Goal: Information Seeking & Learning: Learn about a topic

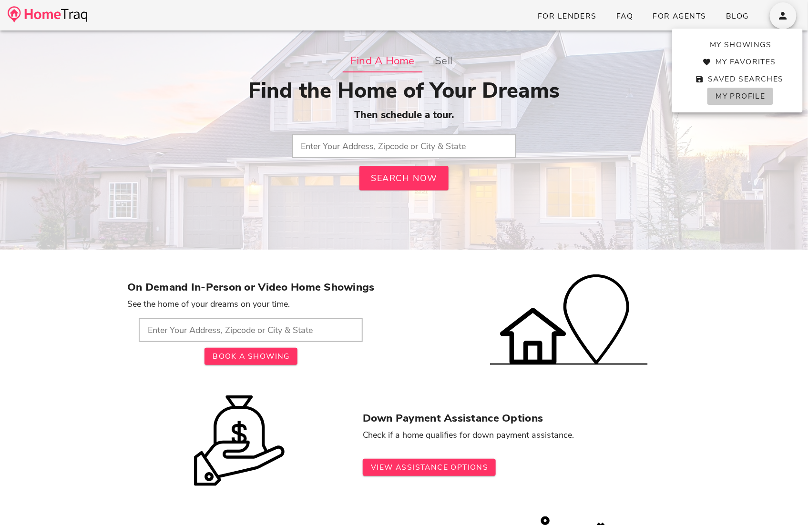
click at [744, 101] on span "My Profile" at bounding box center [740, 96] width 50 height 10
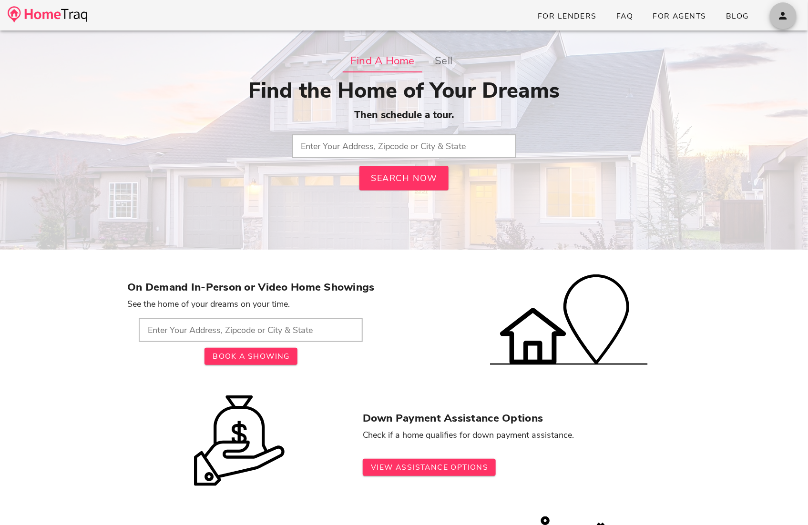
click at [786, 17] on icon "button" at bounding box center [782, 15] width 11 height 11
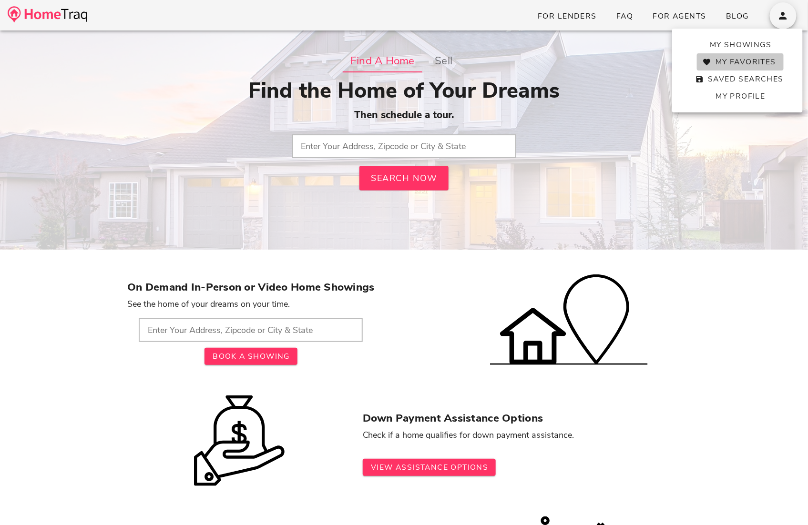
click at [736, 61] on span "My Favorites" at bounding box center [740, 62] width 71 height 10
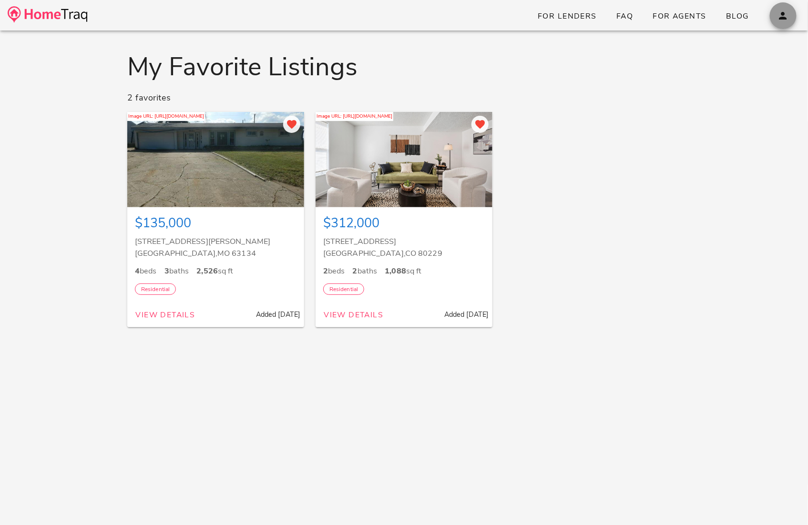
click at [792, 19] on span "button" at bounding box center [783, 15] width 27 height 11
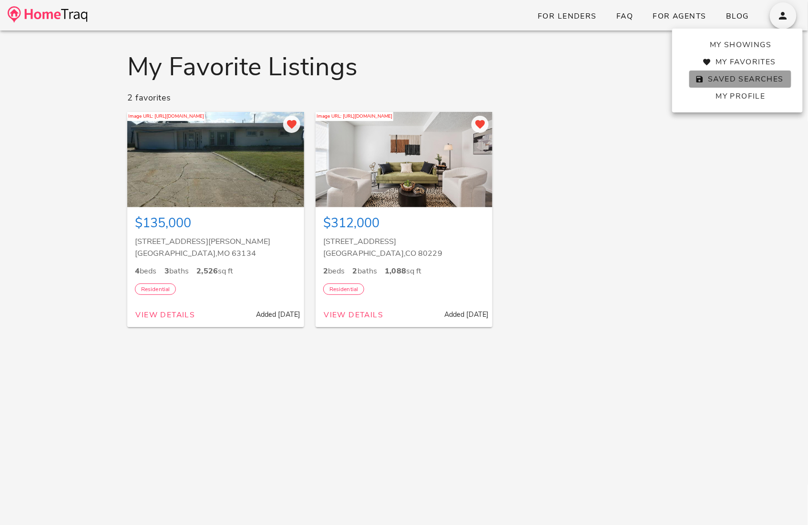
click at [750, 81] on span "Saved Searches" at bounding box center [740, 79] width 87 height 10
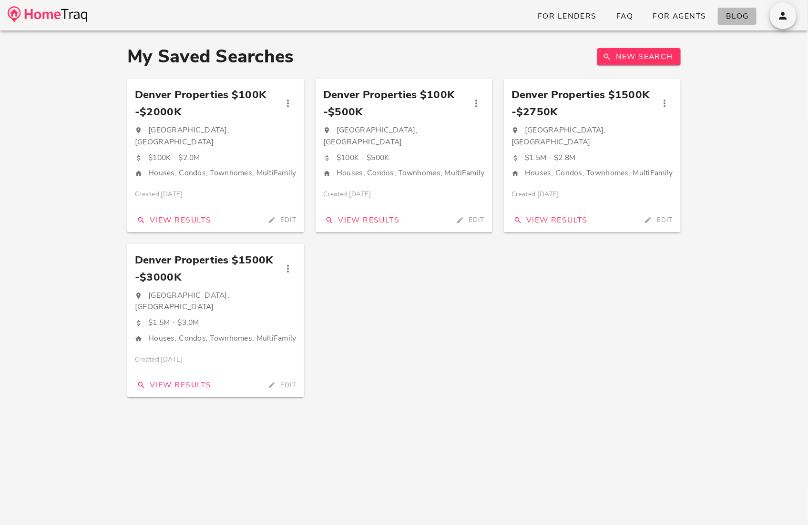
click at [741, 9] on link "Blog" at bounding box center [737, 16] width 39 height 17
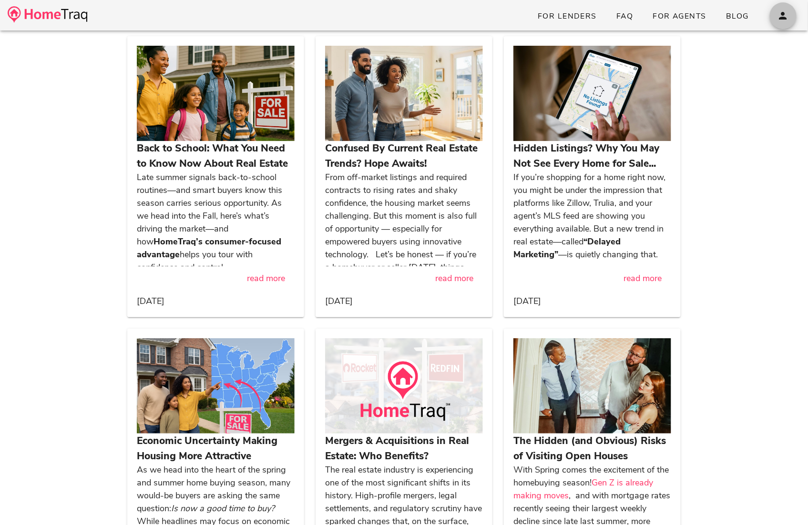
click at [791, 17] on span "button" at bounding box center [783, 15] width 27 height 11
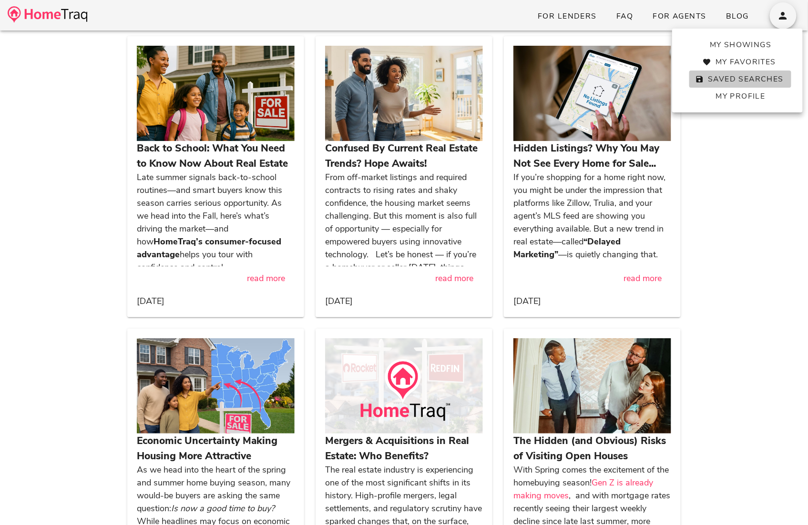
click at [745, 80] on span "Saved Searches" at bounding box center [740, 79] width 87 height 10
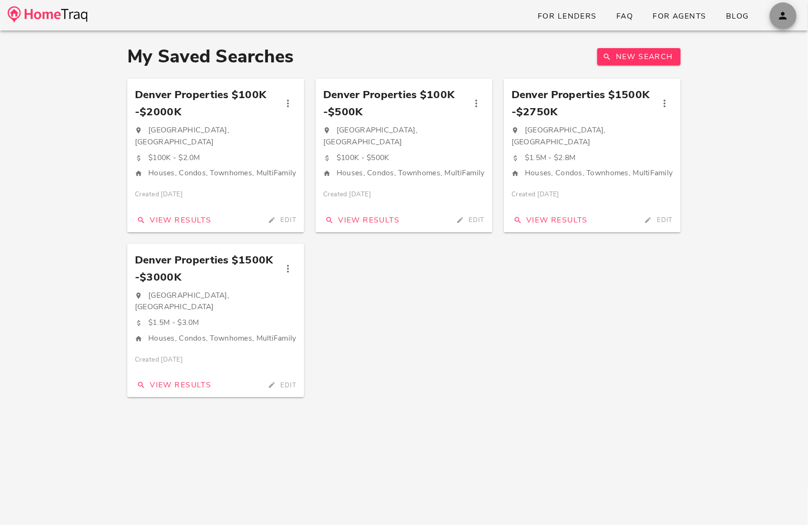
click at [780, 13] on icon "button" at bounding box center [782, 15] width 11 height 11
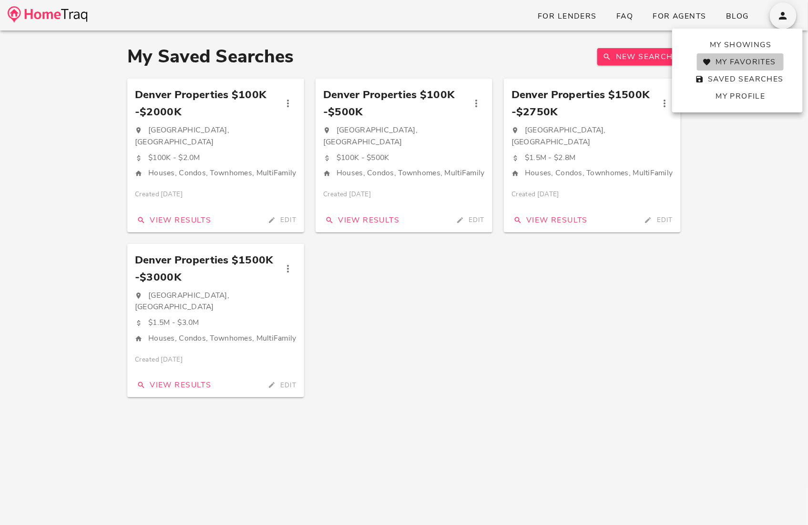
click at [739, 59] on span "My Favorites" at bounding box center [740, 62] width 71 height 10
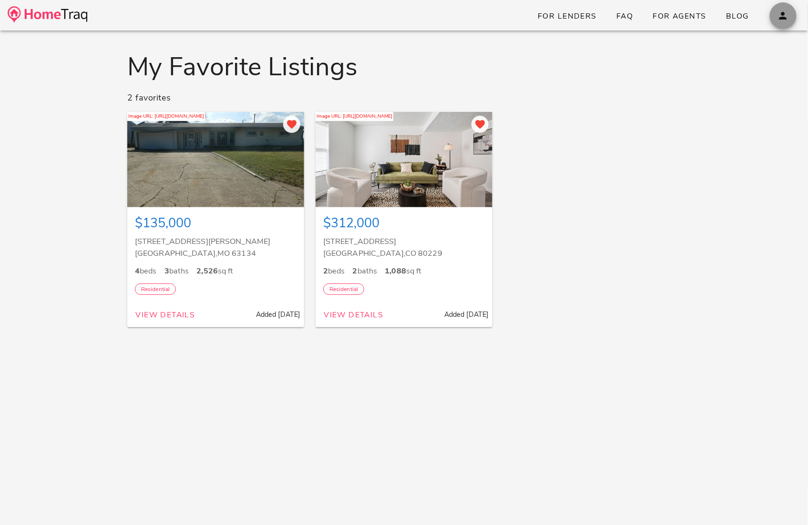
click at [782, 12] on icon "button" at bounding box center [782, 15] width 11 height 11
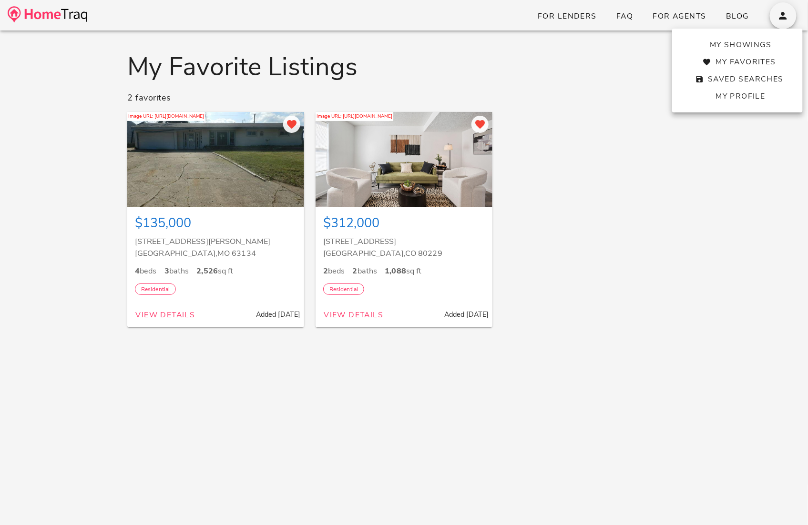
click at [590, 174] on div "Image URL: https://imagecdn.realty.com/photos/bluestack/1048882070/1.jpg $135,0…" at bounding box center [404, 219] width 565 height 226
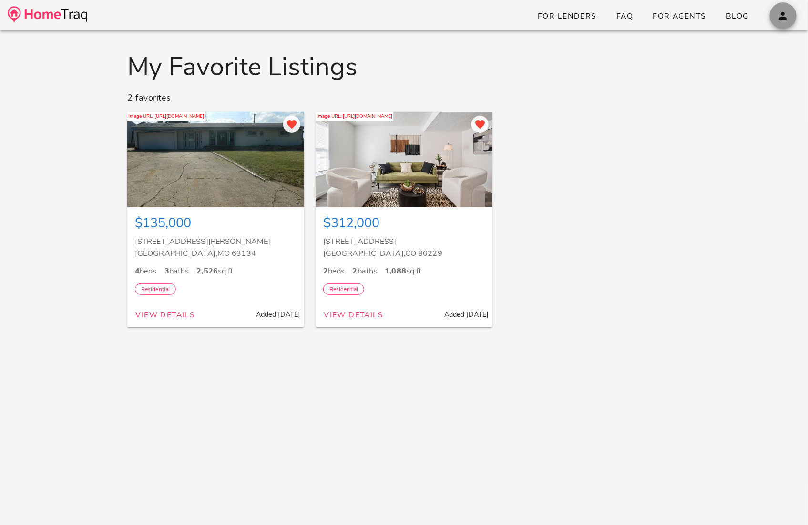
click at [785, 15] on icon "button" at bounding box center [782, 15] width 11 height 11
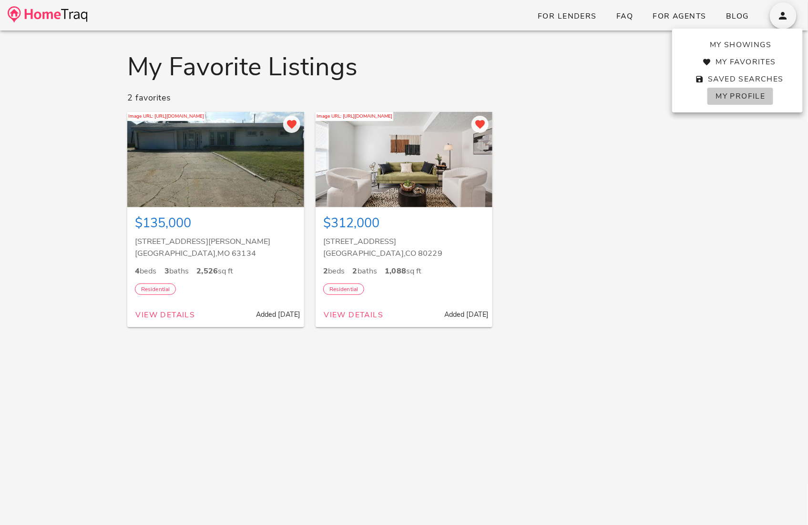
click at [740, 94] on span "My Profile" at bounding box center [740, 96] width 50 height 10
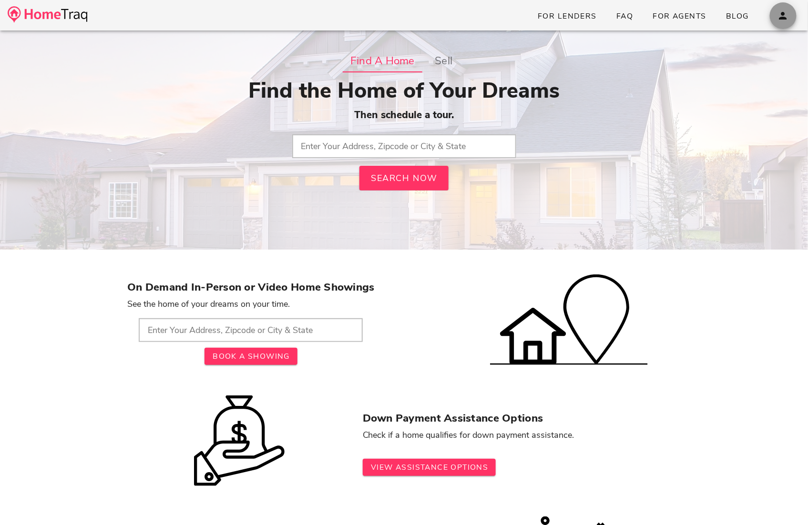
click at [782, 14] on icon "button" at bounding box center [782, 15] width 11 height 11
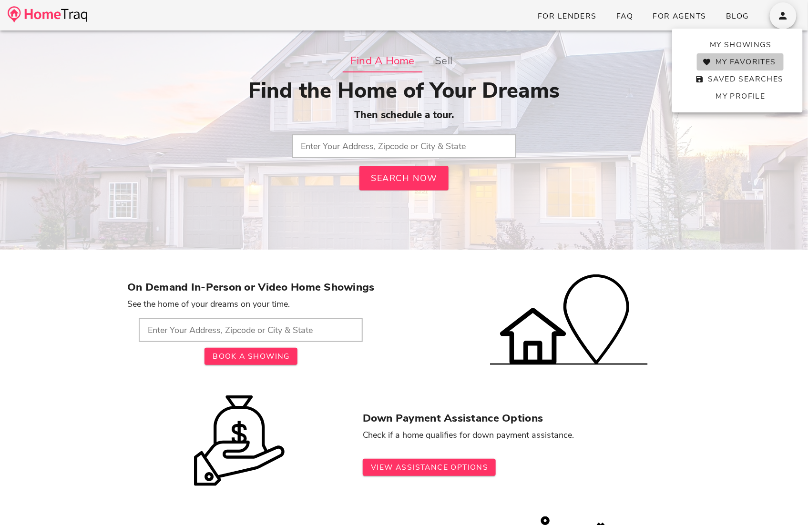
click at [742, 58] on span "My Favorites" at bounding box center [740, 62] width 71 height 10
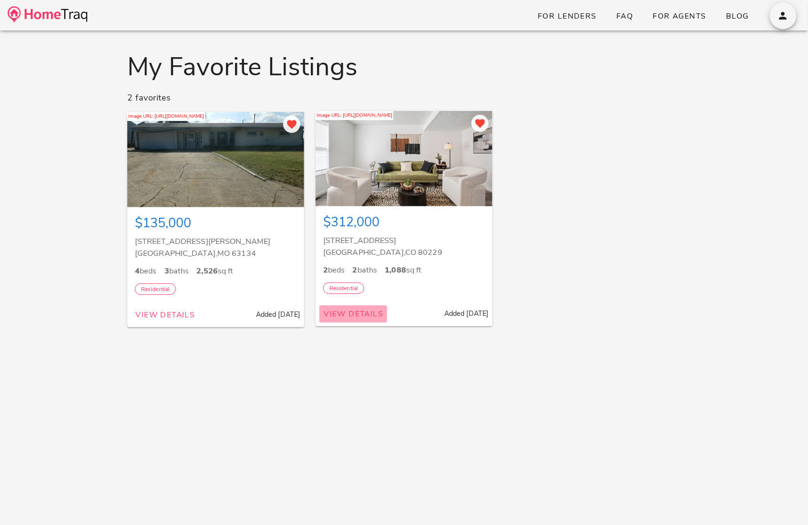
click at [364, 315] on span "View Details" at bounding box center [353, 314] width 60 height 10
click at [390, 189] on div at bounding box center [404, 158] width 177 height 95
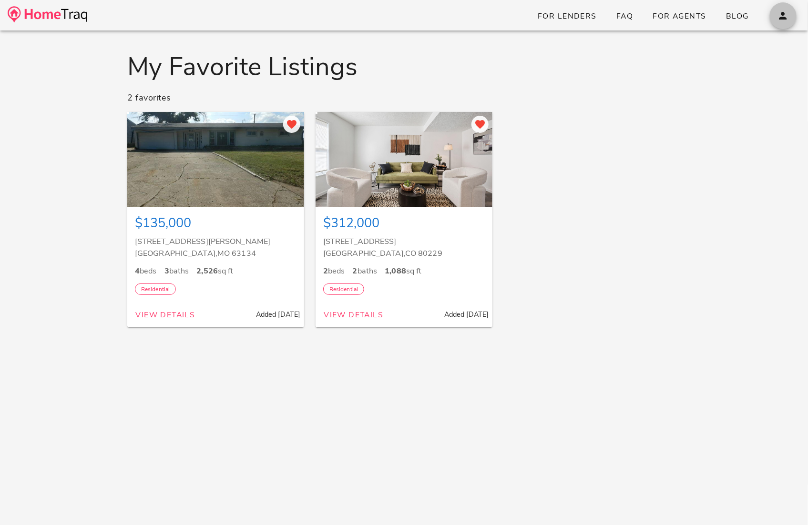
click at [785, 9] on button "button" at bounding box center [783, 15] width 27 height 27
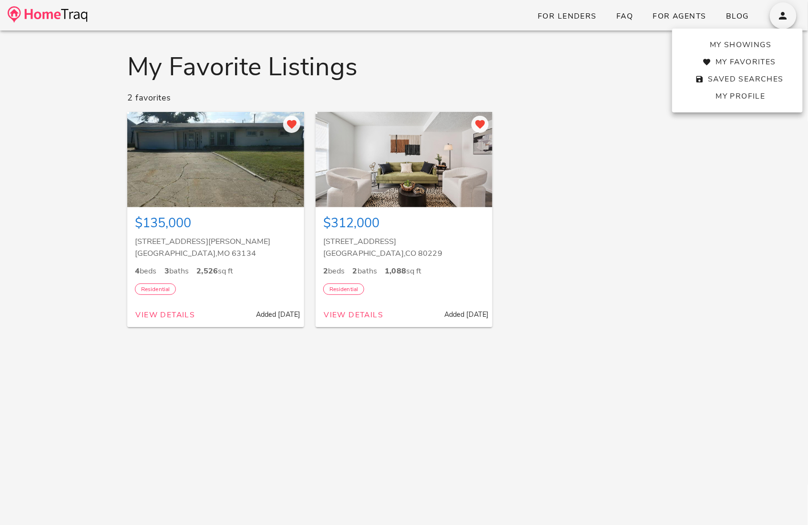
click at [629, 60] on h1 "My Favorite Listings" at bounding box center [403, 66] width 553 height 27
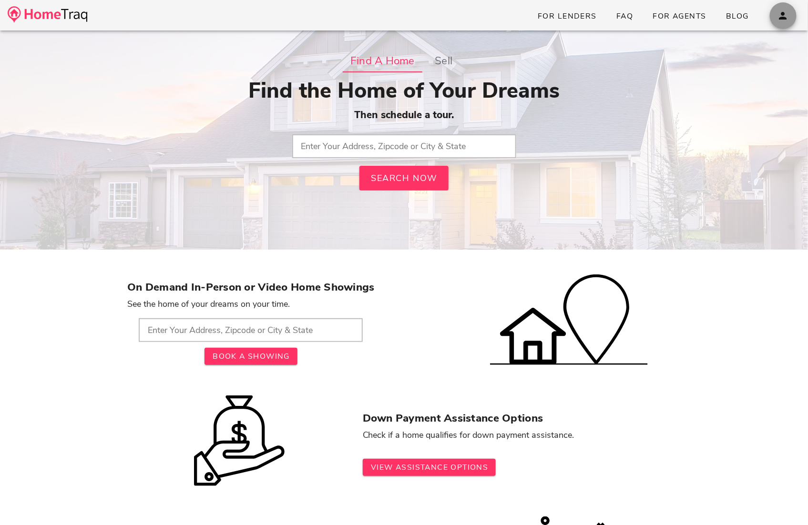
click at [779, 24] on button "button" at bounding box center [783, 15] width 27 height 27
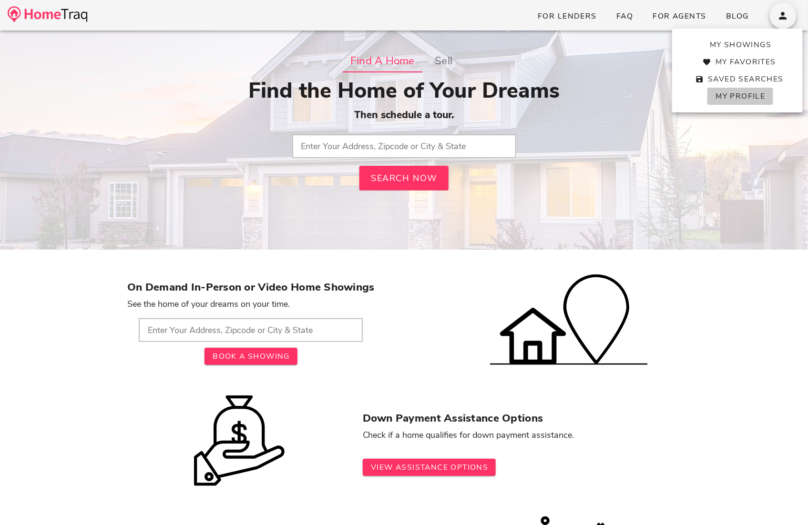
click at [737, 97] on span "My Profile" at bounding box center [740, 96] width 50 height 10
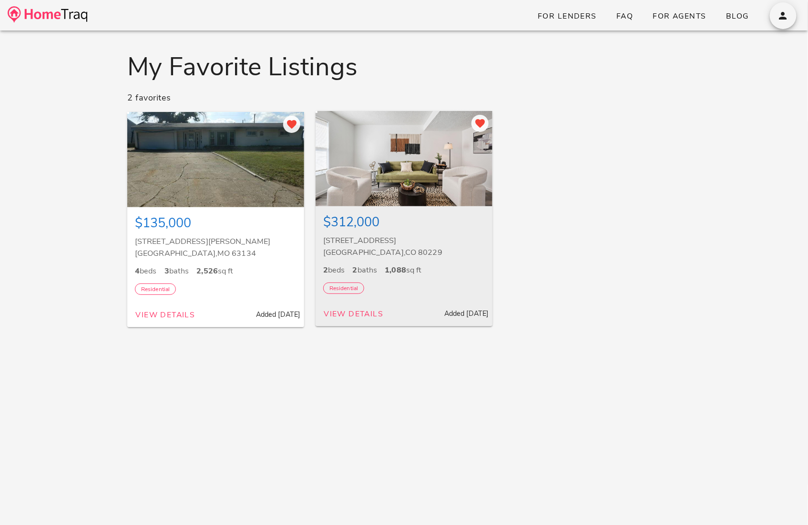
click at [387, 149] on div at bounding box center [404, 158] width 177 height 95
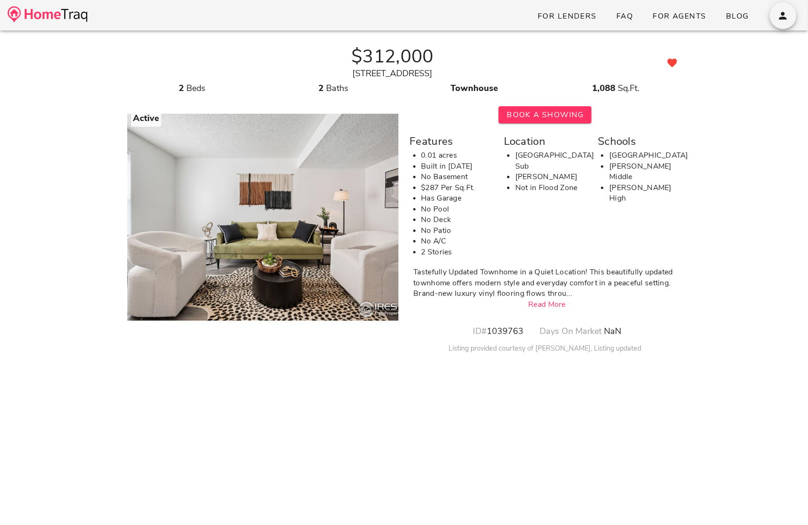
click at [41, 18] on img at bounding box center [48, 14] width 80 height 17
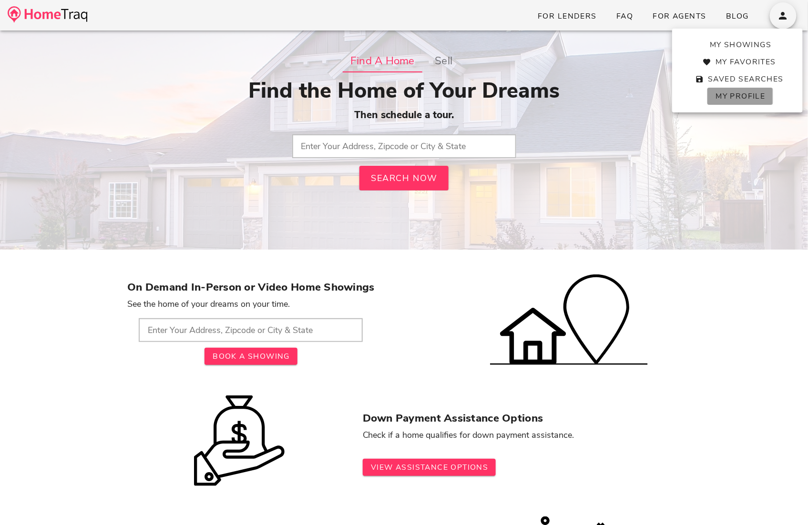
click at [740, 99] on span "My Profile" at bounding box center [740, 96] width 50 height 10
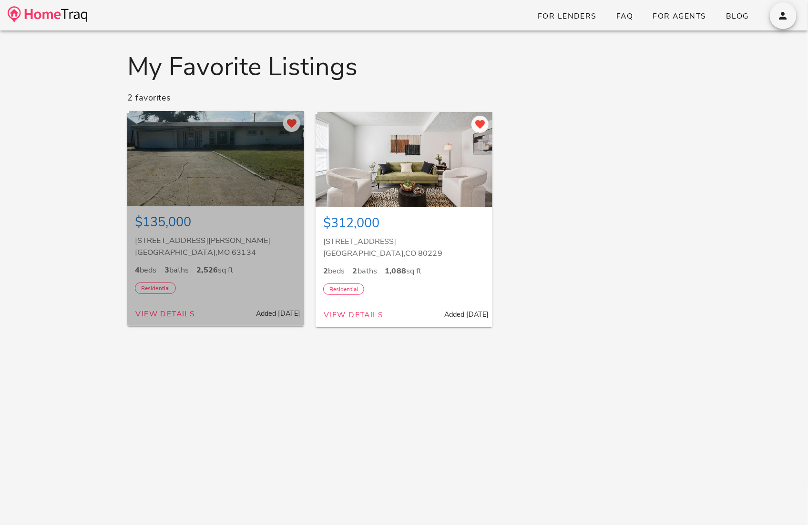
click at [232, 137] on div at bounding box center [215, 158] width 177 height 95
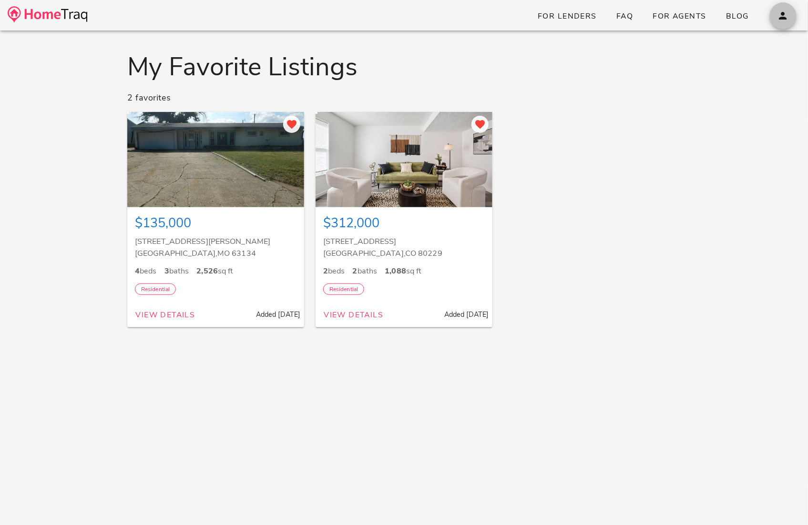
click at [793, 22] on button "button" at bounding box center [783, 15] width 27 height 27
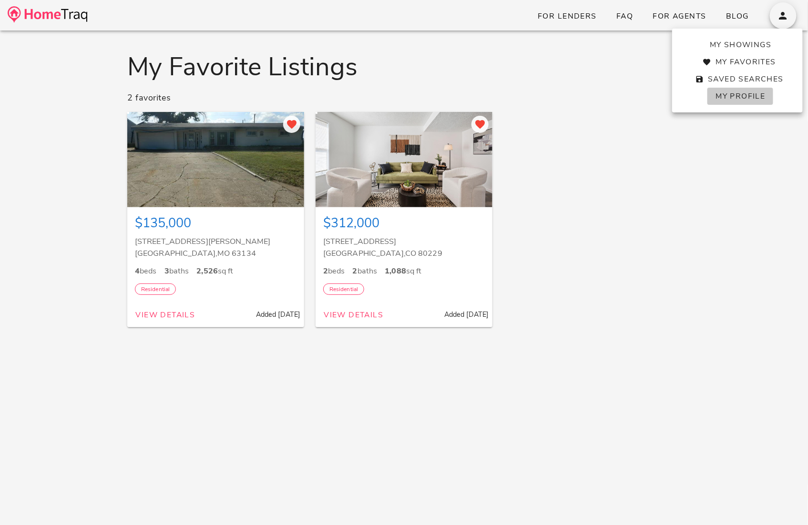
click at [733, 99] on span "My Profile" at bounding box center [740, 96] width 50 height 10
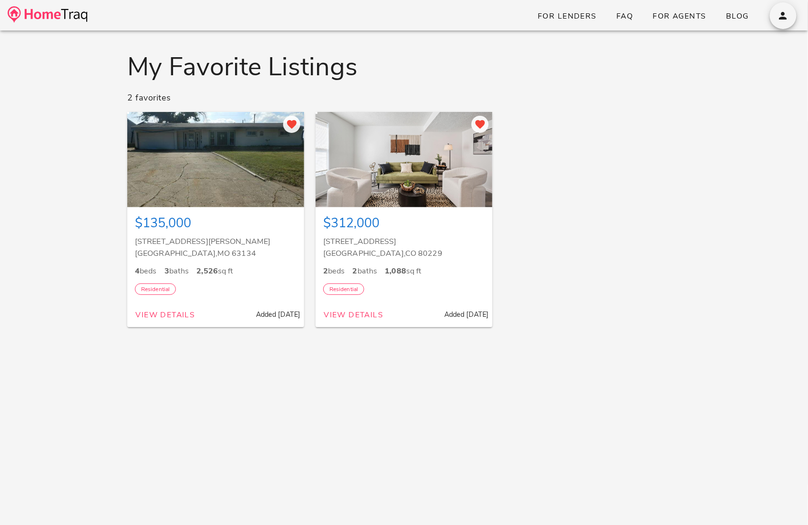
click at [536, 119] on div "$135,000 4431 Gordon Avenue St Louis , MO 63134 4 beds 3 baths 2,526 sq ft Resi…" at bounding box center [404, 219] width 565 height 226
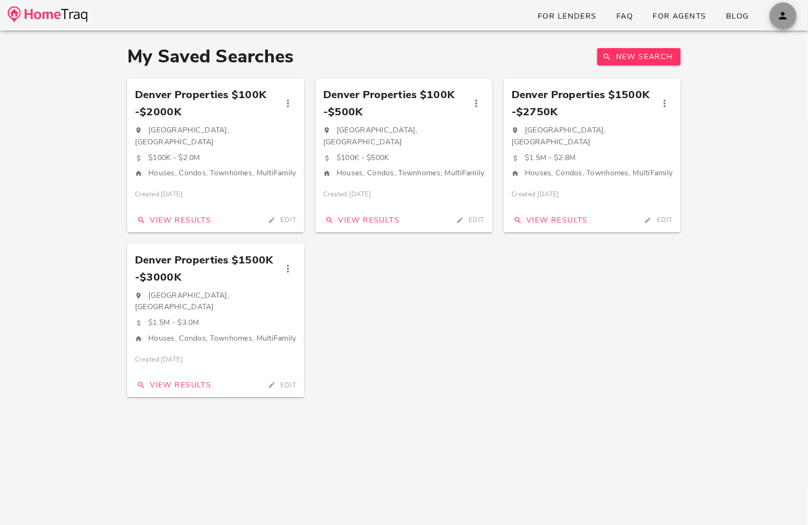
click at [783, 22] on button "button" at bounding box center [783, 15] width 27 height 27
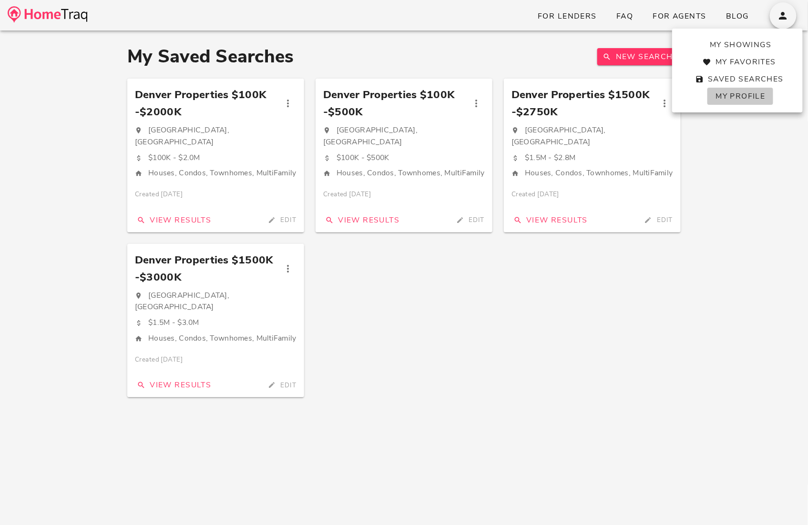
click at [745, 95] on span "My Profile" at bounding box center [740, 96] width 50 height 10
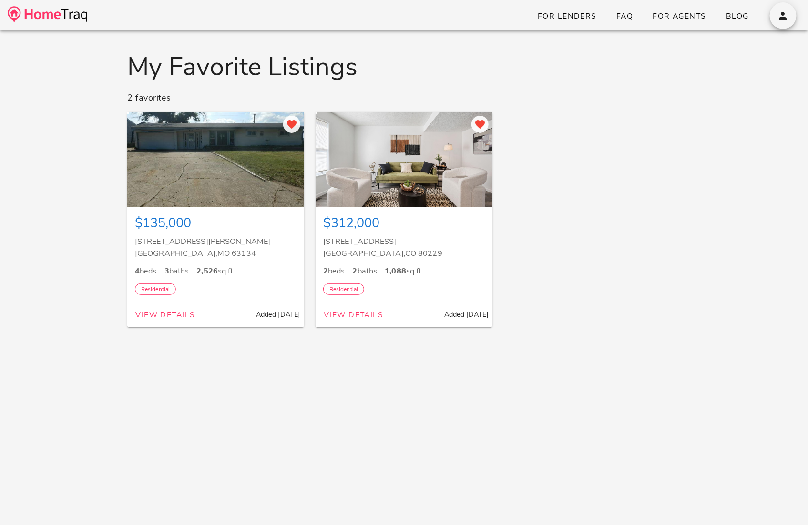
click at [540, 188] on div "$135,000 4431 Gordon Avenue St Louis , MO 63134 4 beds 3 baths 2,526 sq ft Resi…" at bounding box center [404, 219] width 565 height 226
click at [784, 26] on button "button" at bounding box center [783, 15] width 27 height 27
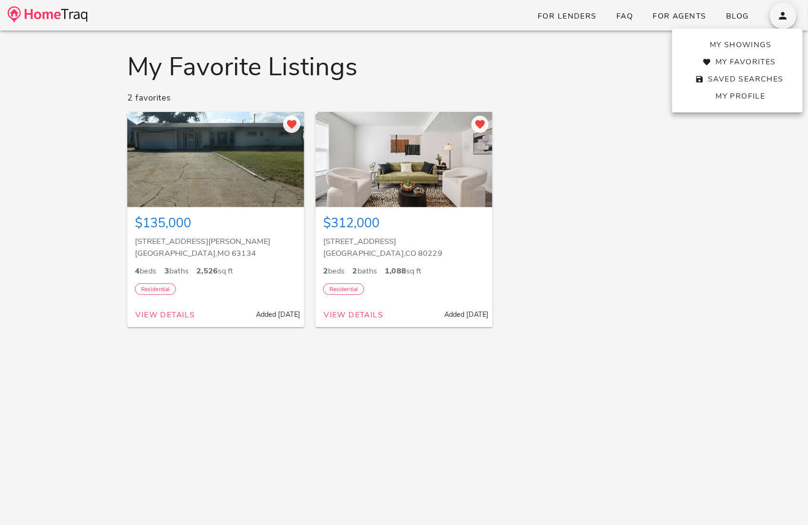
click at [533, 41] on div "My Favorite Listings 2 favorites $135,000 4431 Gordon Avenue St Louis , MO 6313…" at bounding box center [404, 293] width 808 height 525
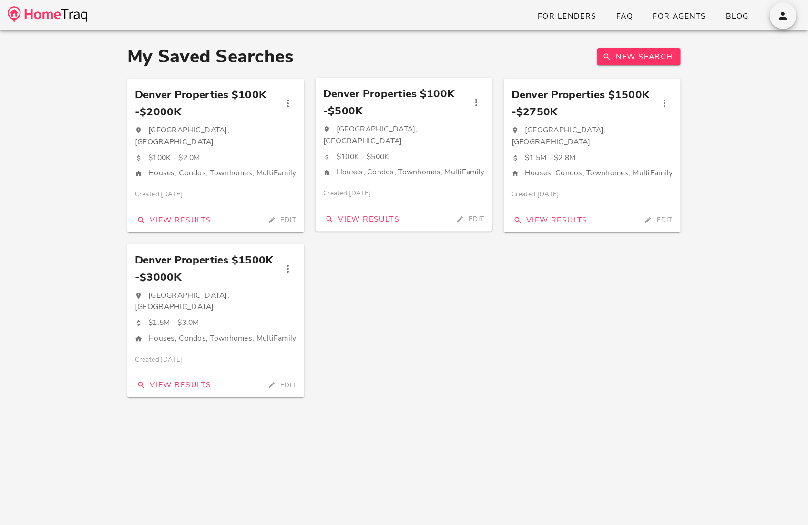
click at [491, 220] on div "View Results Edit" at bounding box center [404, 219] width 177 height 25
click at [499, 222] on div "Denver Properties $1500K-$2750K Denver, CO $1.5M - $2.8M Houses, Condos, Townho…" at bounding box center [592, 155] width 188 height 165
click at [789, 11] on icon "button" at bounding box center [782, 15] width 11 height 11
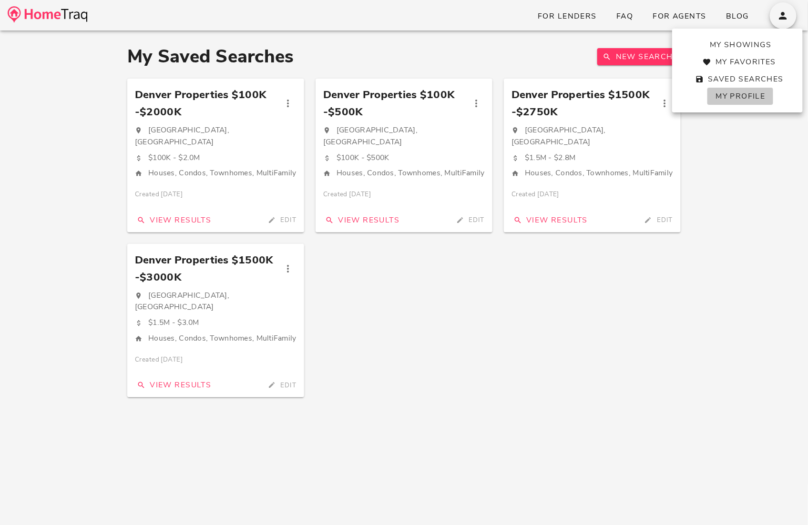
click at [744, 98] on span "My Profile" at bounding box center [740, 96] width 50 height 10
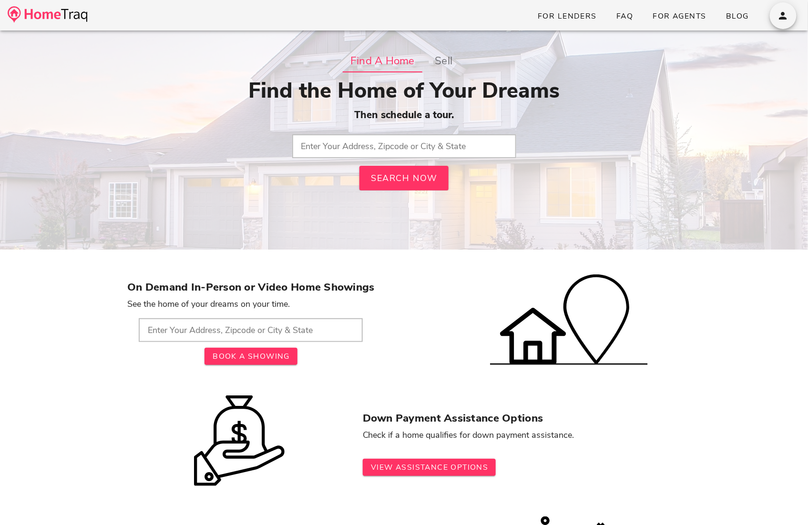
click at [342, 153] on input "text" at bounding box center [404, 146] width 224 height 24
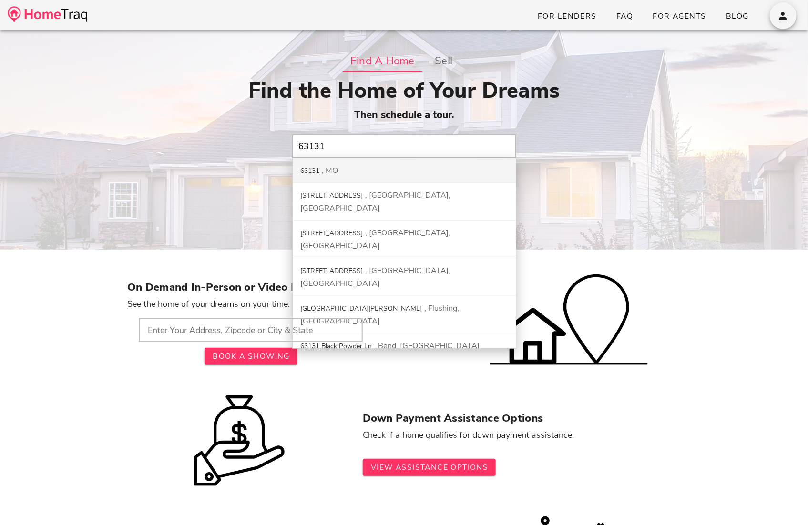
click at [363, 163] on div "63131 MO" at bounding box center [404, 170] width 223 height 25
type input "63131, [GEOGRAPHIC_DATA]"
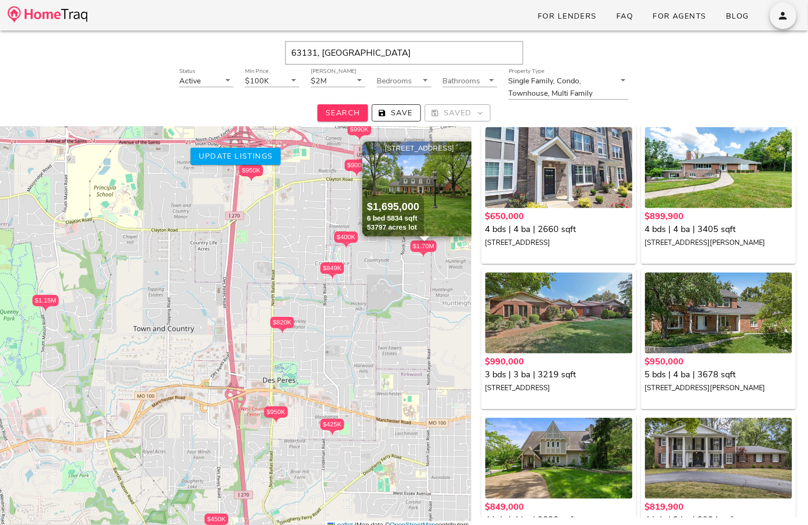
click at [32, 18] on img at bounding box center [48, 14] width 80 height 17
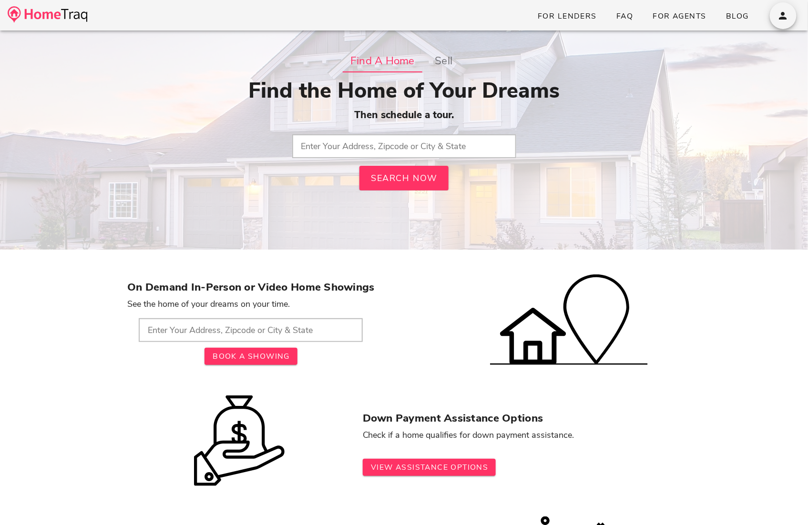
click at [324, 150] on input "text" at bounding box center [404, 146] width 224 height 24
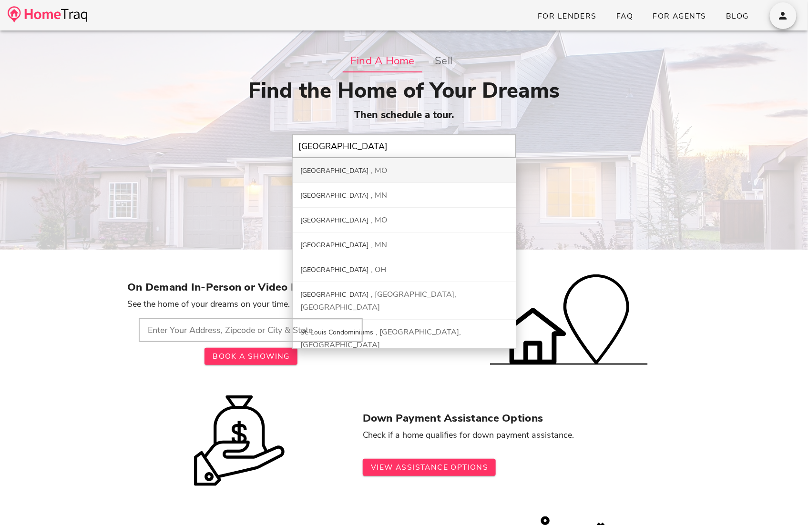
click at [337, 170] on div "St. Louis City" at bounding box center [334, 170] width 68 height 9
type input "St. Louis City, MO"
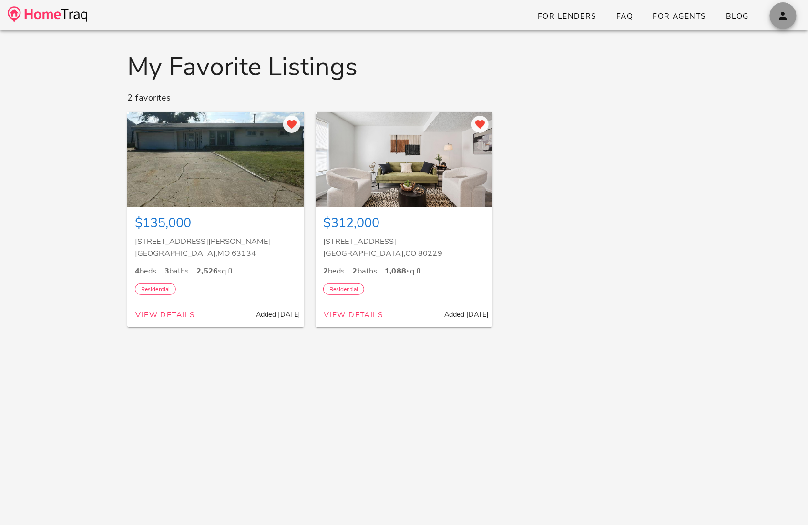
click at [788, 12] on icon "button" at bounding box center [782, 15] width 11 height 11
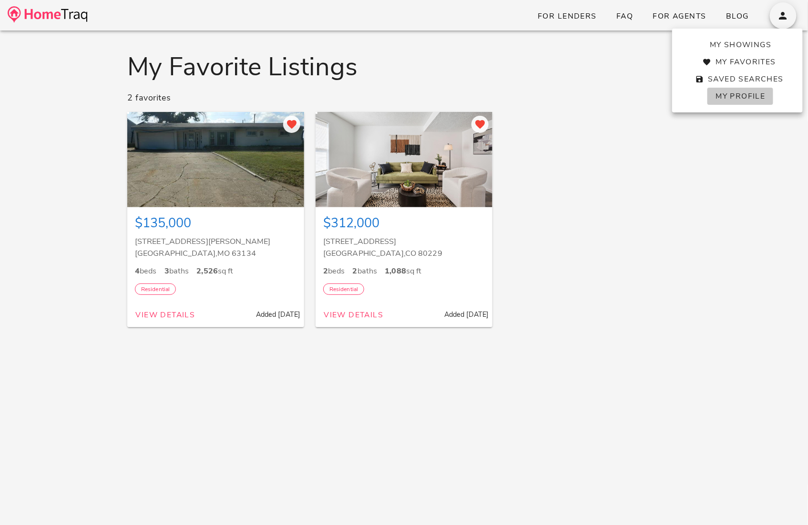
click at [736, 97] on span "My Profile" at bounding box center [740, 96] width 50 height 10
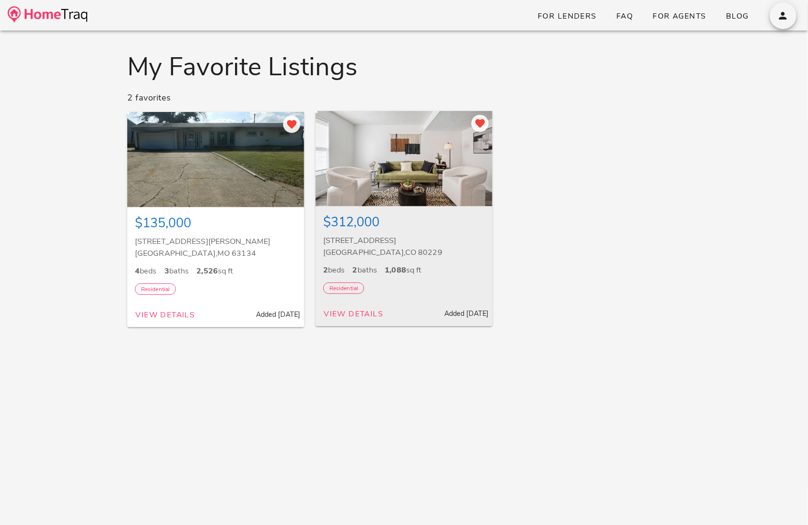
click at [415, 171] on div at bounding box center [404, 158] width 177 height 95
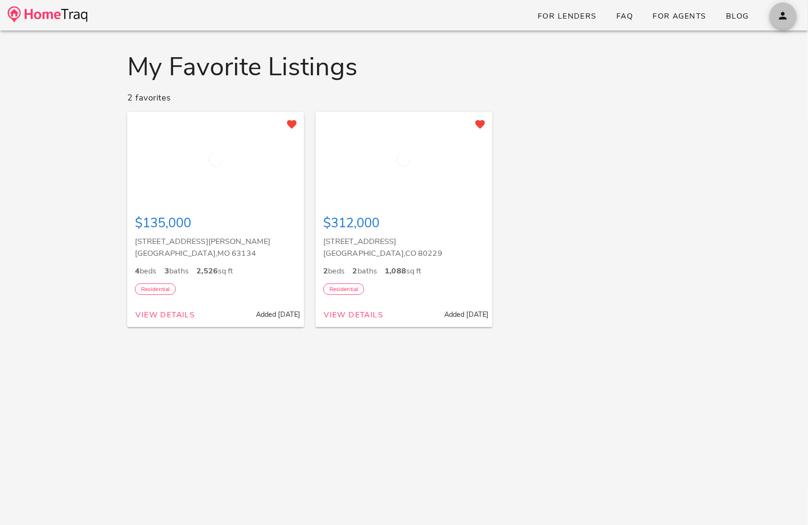
click at [789, 16] on icon "button" at bounding box center [782, 15] width 11 height 11
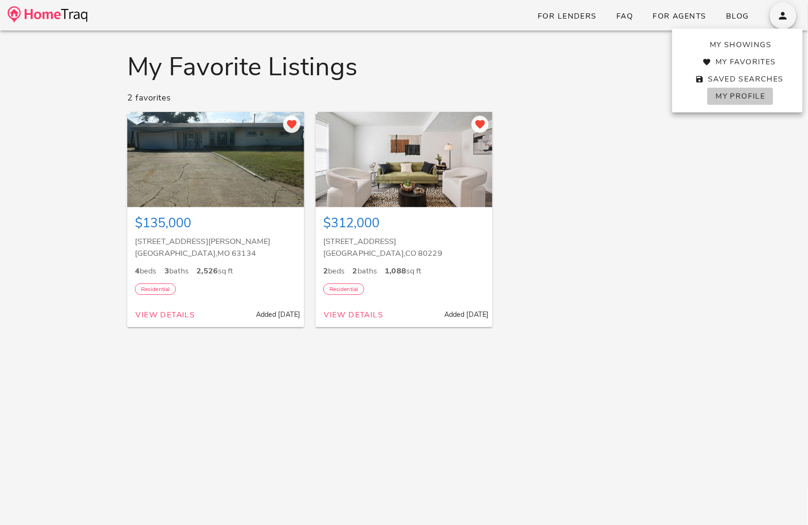
click at [739, 97] on span "My Profile" at bounding box center [740, 96] width 50 height 10
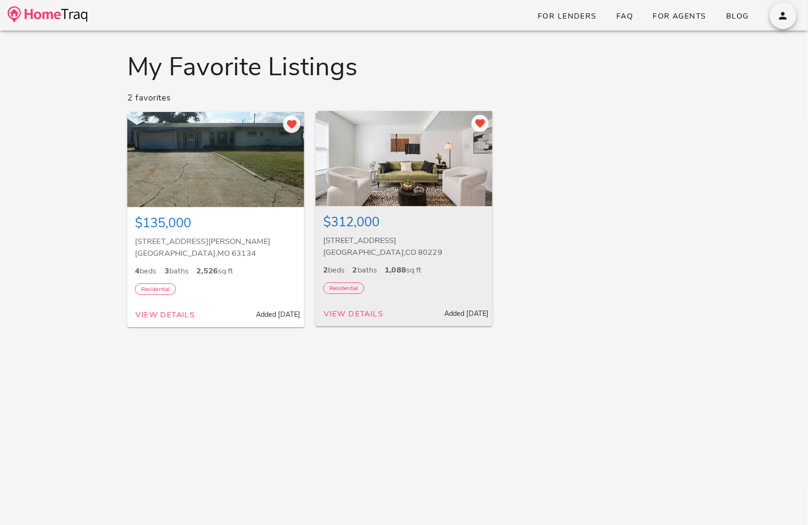
click at [404, 165] on div at bounding box center [404, 158] width 177 height 95
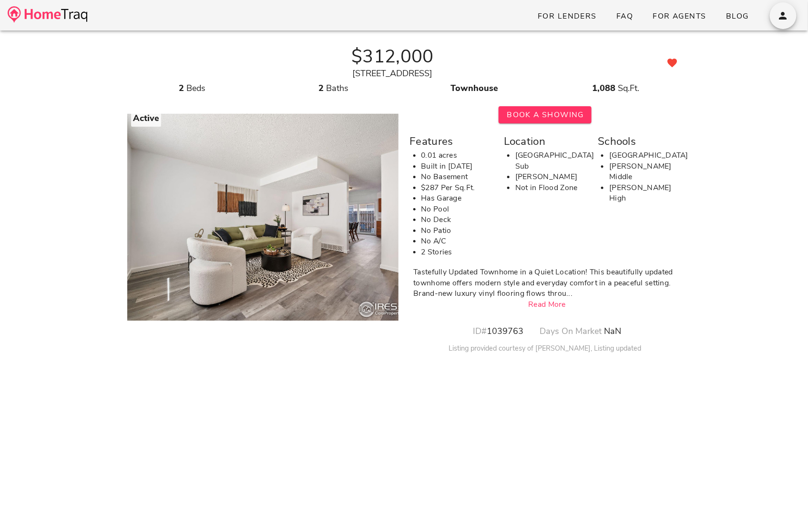
click at [58, 11] on img at bounding box center [48, 14] width 80 height 17
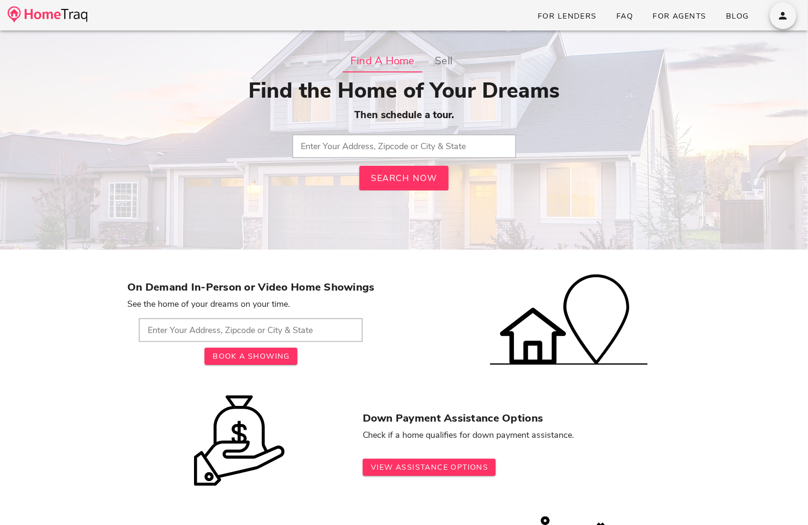
click at [331, 147] on input "text" at bounding box center [404, 146] width 224 height 24
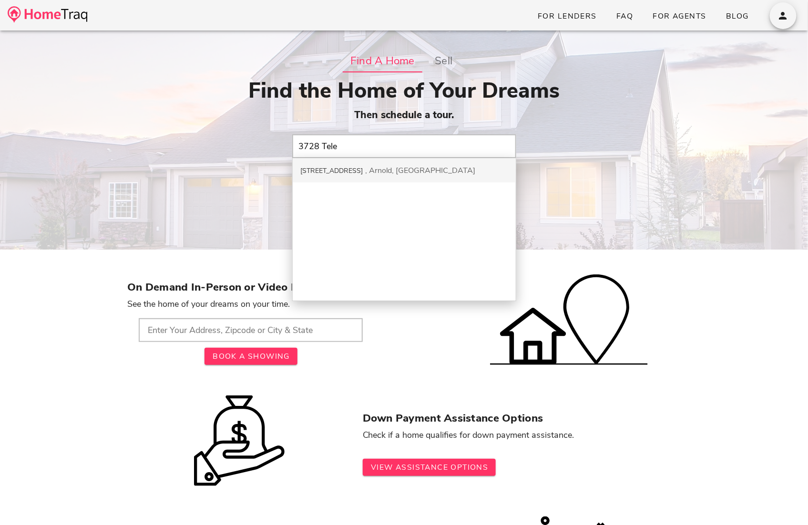
click at [355, 170] on div "3728 Telegraph Rd" at bounding box center [331, 170] width 62 height 9
type input "3728 Telegraph Rd, Arnold, MO"
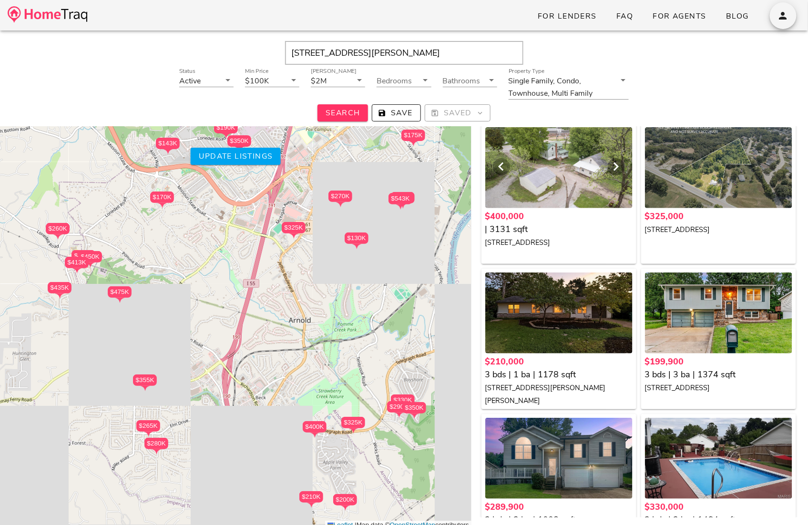
click at [532, 194] on div at bounding box center [558, 167] width 147 height 81
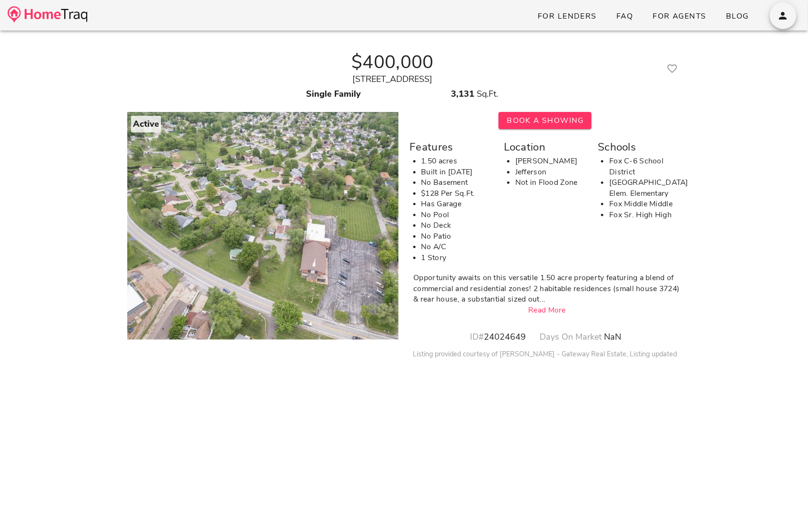
drag, startPoint x: 477, startPoint y: 81, endPoint x: 311, endPoint y: 76, distance: 166.0
click at [311, 76] on div "[STREET_ADDRESS]" at bounding box center [392, 79] width 531 height 13
copy div "[STREET_ADDRESS]"
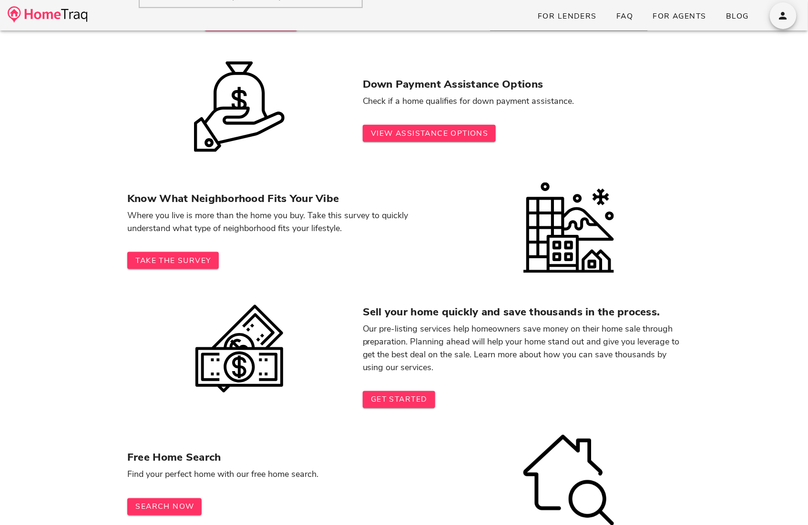
scroll to position [330, 0]
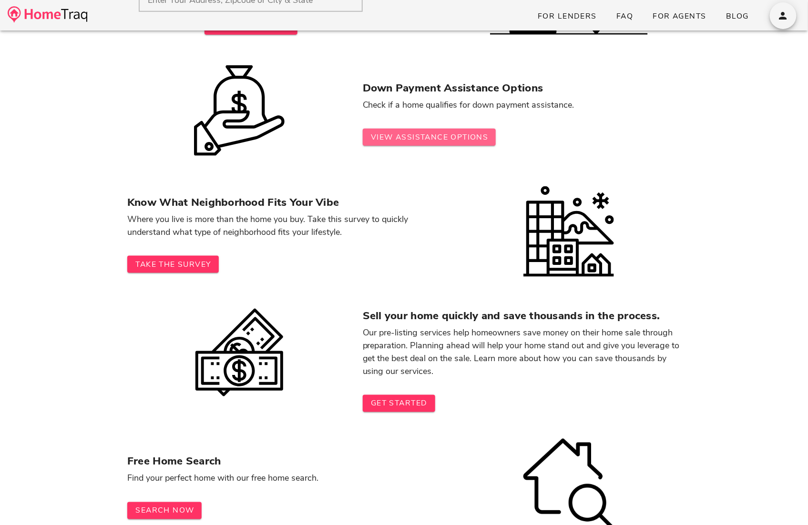
click at [404, 132] on span "View Assistance Options" at bounding box center [429, 137] width 118 height 10
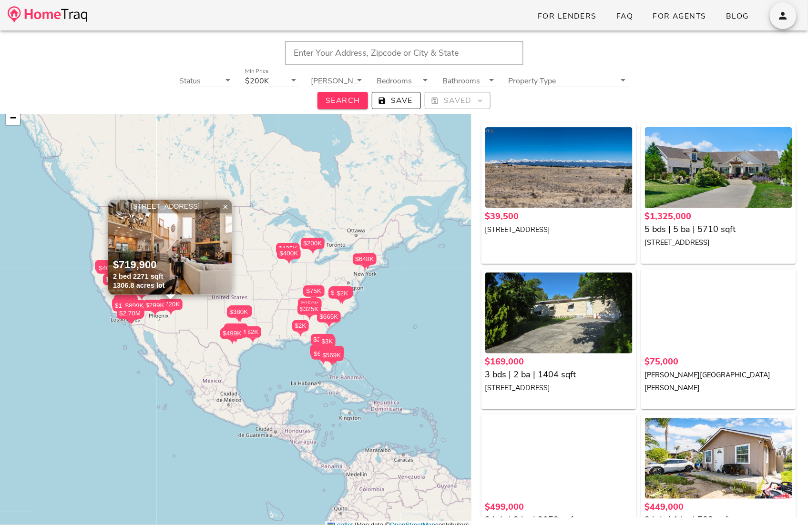
click at [415, 59] on input "text" at bounding box center [404, 53] width 238 height 24
paste input "3728 Telegraph Road Arnold, MO 63010"
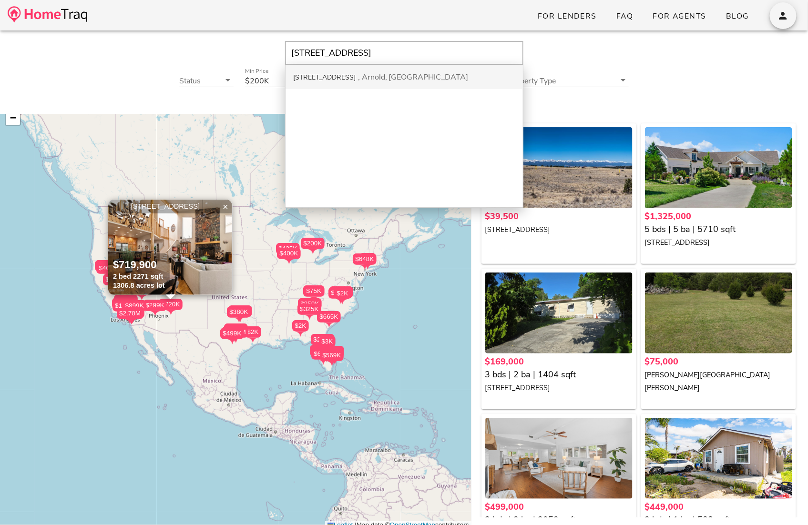
click at [400, 77] on div "3728 Telegraph Rd Arnold, MO" at bounding box center [404, 77] width 237 height 24
type input "3728 Telegraph Rd, Arnold, MO, 63010"
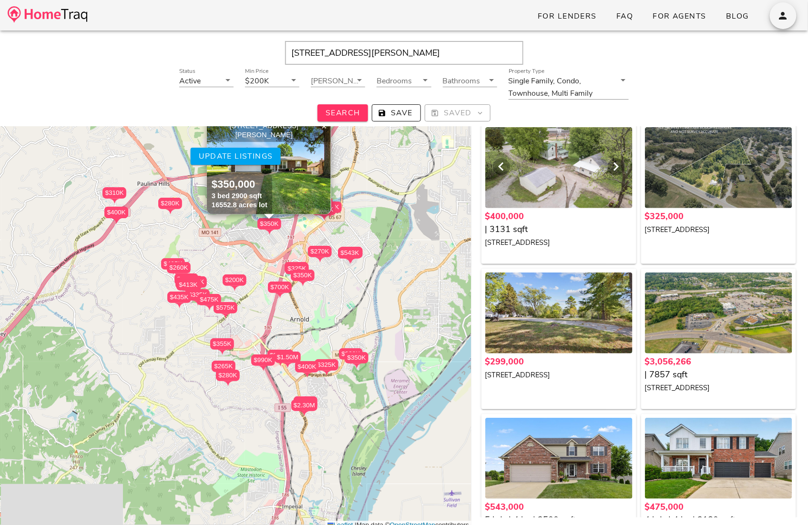
click at [552, 169] on div at bounding box center [558, 167] width 147 height 81
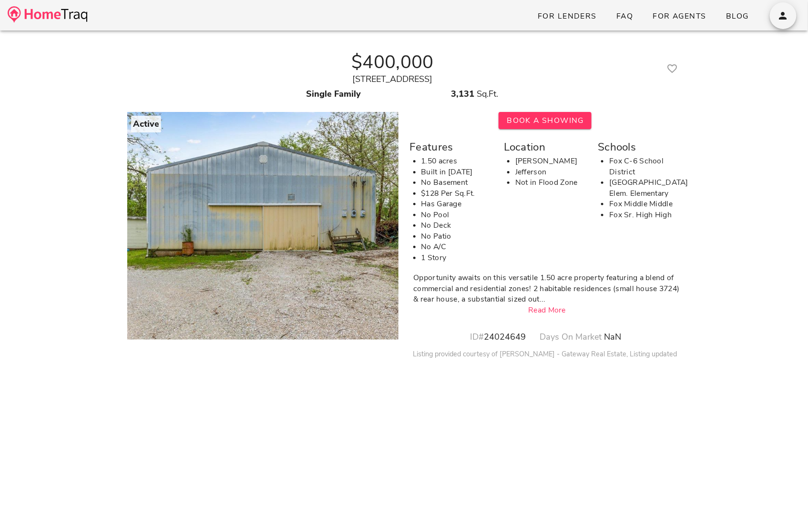
drag, startPoint x: 477, startPoint y: 81, endPoint x: 313, endPoint y: 81, distance: 164.0
click at [313, 81] on div "[STREET_ADDRESS]" at bounding box center [392, 79] width 531 height 13
copy div "[STREET_ADDRESS]"
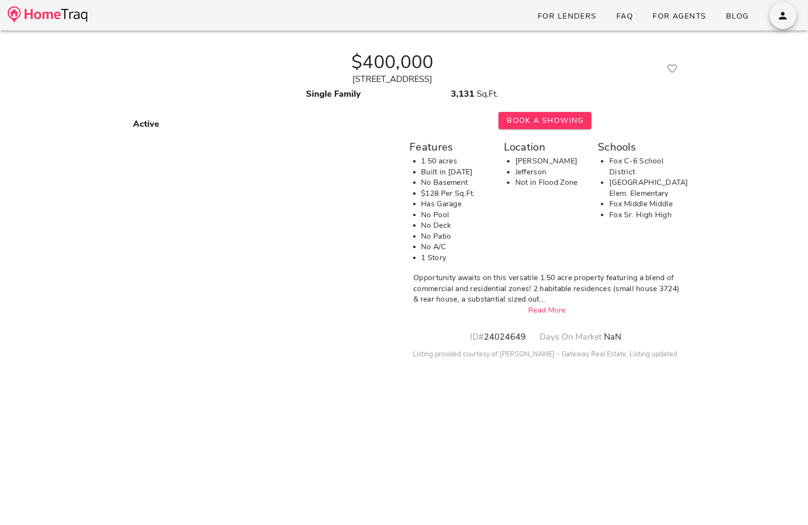
copy div "[STREET_ADDRESS]"
